Goal: Find contact information: Find contact information

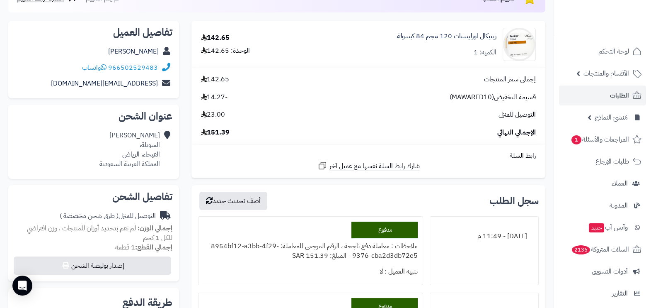
scroll to position [51, 0]
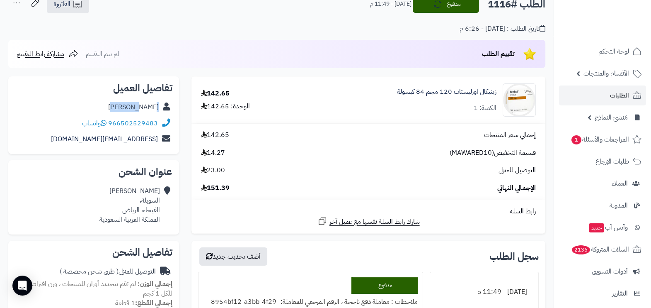
drag, startPoint x: 129, startPoint y: 104, endPoint x: 158, endPoint y: 108, distance: 30.1
click at [158, 108] on div "[PERSON_NAME]" at bounding box center [94, 107] width 158 height 16
copy link "[PERSON_NAME]"
drag, startPoint x: 109, startPoint y: 123, endPoint x: 158, endPoint y: 126, distance: 48.2
click at [158, 126] on div "966502529483 واتساب" at bounding box center [120, 124] width 76 height 10
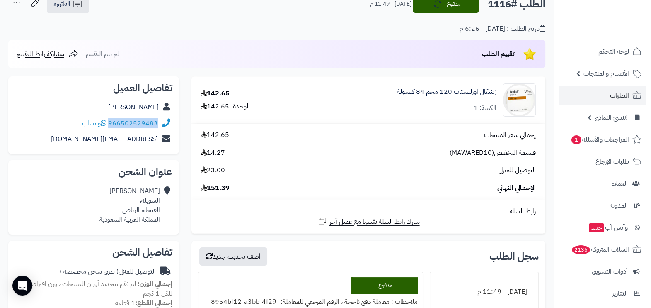
copy link "966502529483"
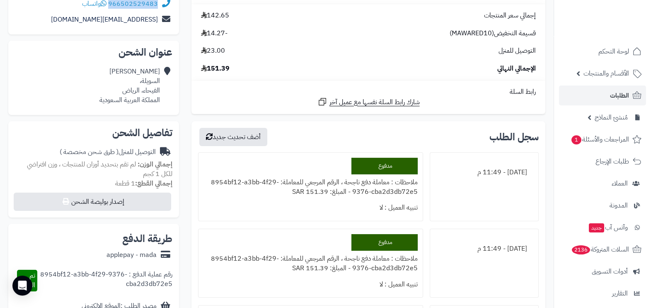
scroll to position [0, 0]
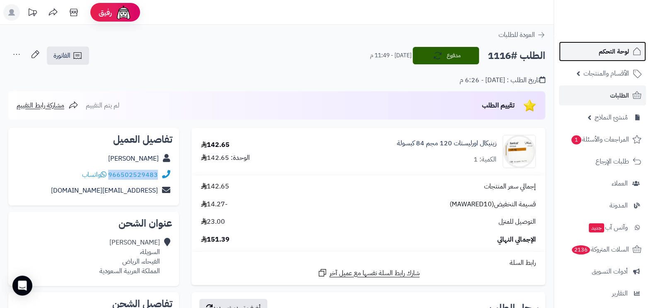
click at [614, 56] on span "لوحة التحكم" at bounding box center [614, 52] width 30 height 12
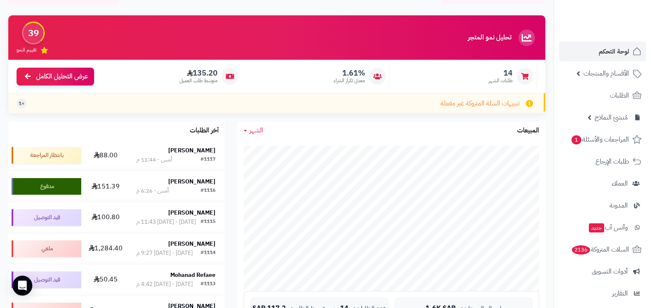
scroll to position [103, 0]
